Goal: Task Accomplishment & Management: Use online tool/utility

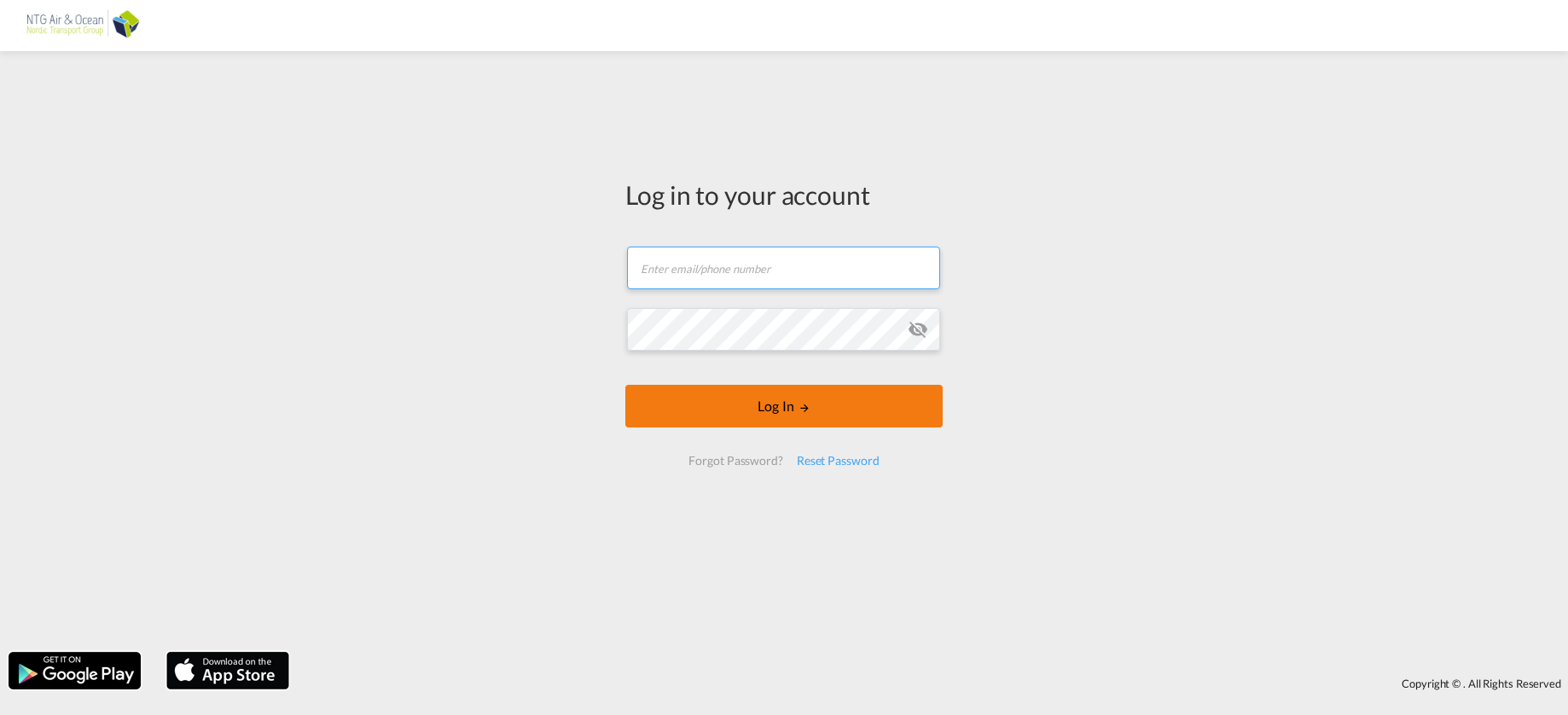
type input "[EMAIL_ADDRESS][DOMAIN_NAME]"
click at [755, 409] on button "Log In" at bounding box center [784, 406] width 318 height 43
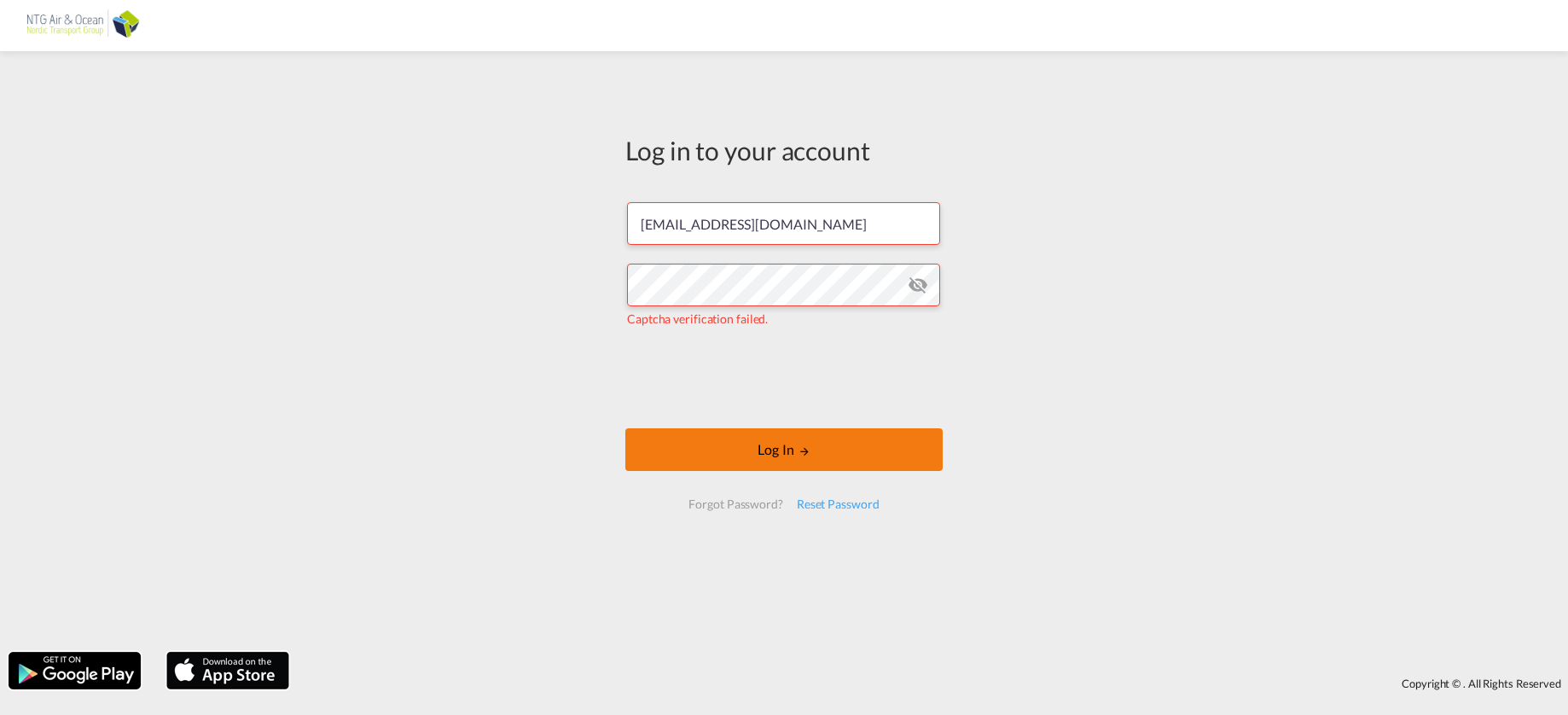
click at [767, 456] on button "Log In" at bounding box center [784, 449] width 318 height 43
